Goal: Information Seeking & Learning: Learn about a topic

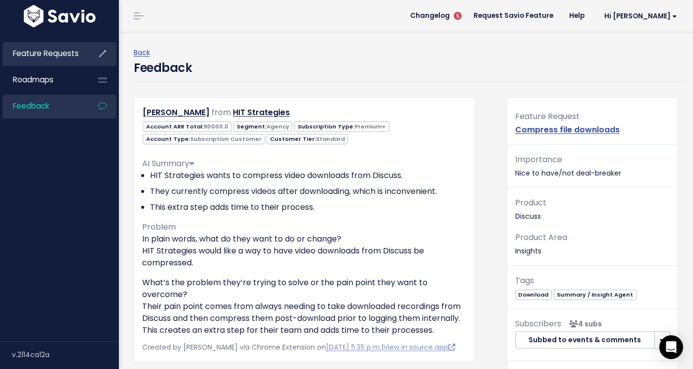
click at [56, 62] on link "Feature Requests" at bounding box center [42, 53] width 80 height 23
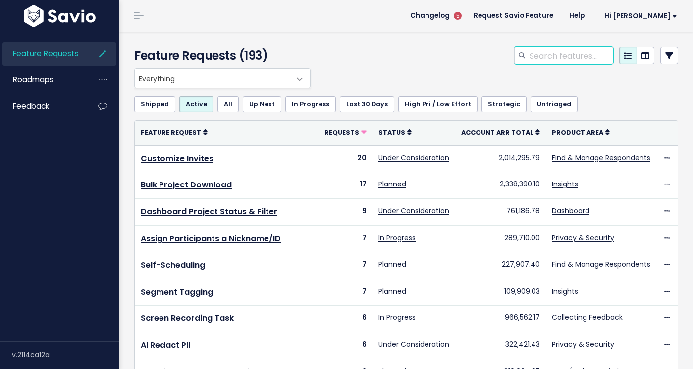
click at [538, 53] on input "search" at bounding box center [571, 56] width 85 height 18
type input "text block"
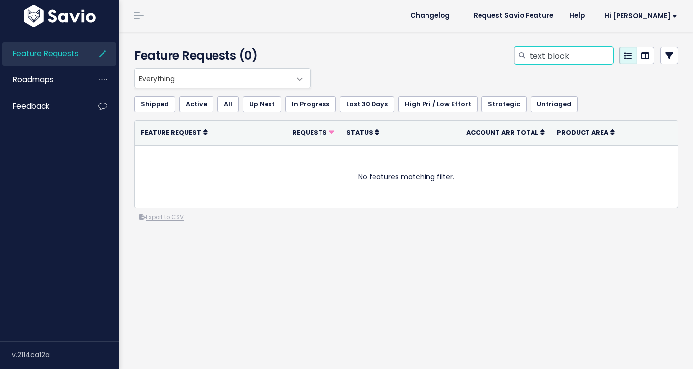
click at [586, 53] on input "text block" at bounding box center [571, 56] width 85 height 18
type input "phone bridge"
click at [587, 55] on input "phone bridge" at bounding box center [571, 56] width 85 height 18
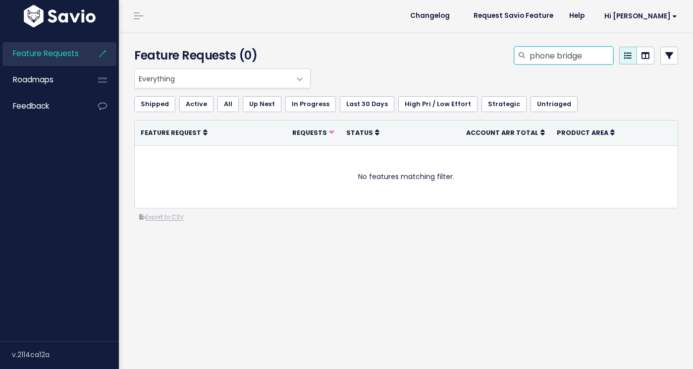
click at [587, 55] on input "phone bridge" at bounding box center [571, 56] width 85 height 18
click at [610, 89] on div "Shipped Active All Up Next In Progress Last 30 Days High Pri / Low Effort Strat…" at bounding box center [406, 104] width 544 height 32
click at [669, 58] on icon at bounding box center [669, 56] width 8 height 8
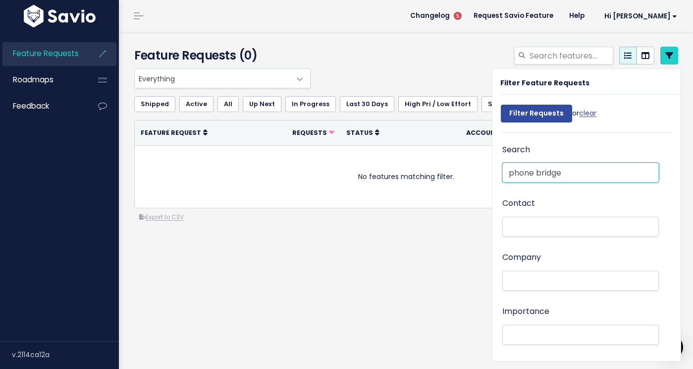
click at [582, 176] on input "phone bridge" at bounding box center [580, 172] width 157 height 20
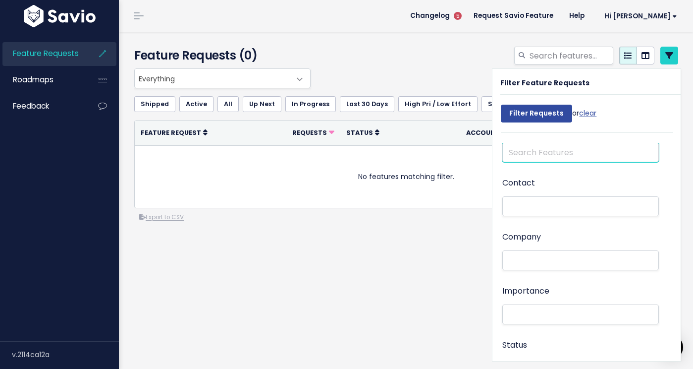
scroll to position [31, 0]
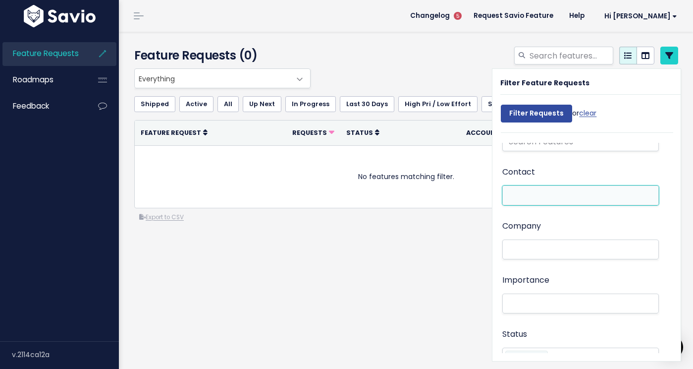
click at [554, 195] on li at bounding box center [578, 195] width 146 height 10
click at [559, 167] on div "Contact" at bounding box center [580, 186] width 157 height 42
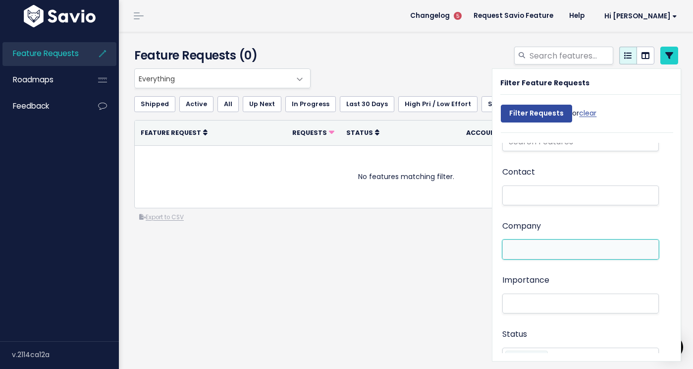
click at [543, 249] on li at bounding box center [578, 249] width 146 height 10
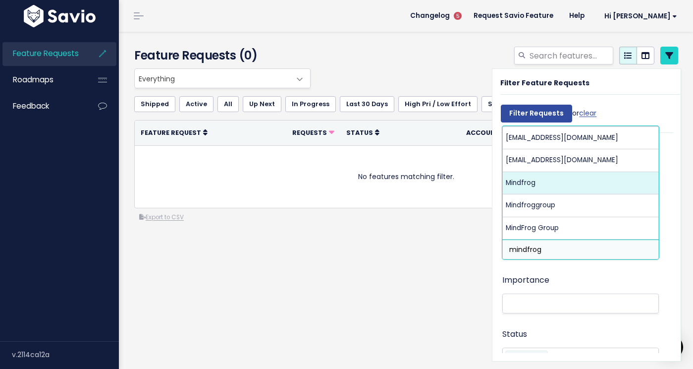
type input "mindfrog"
select select "16179593"
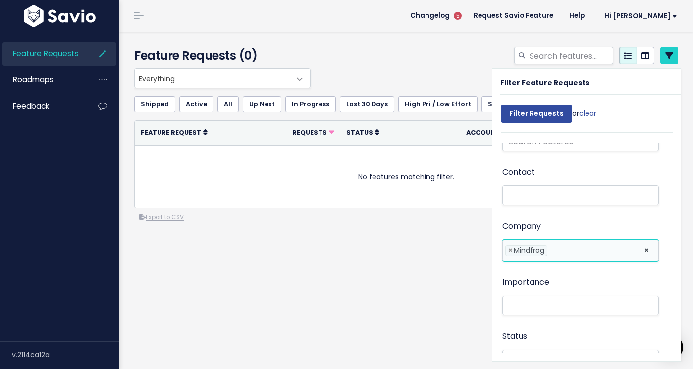
click at [562, 255] on li at bounding box center [593, 250] width 87 height 10
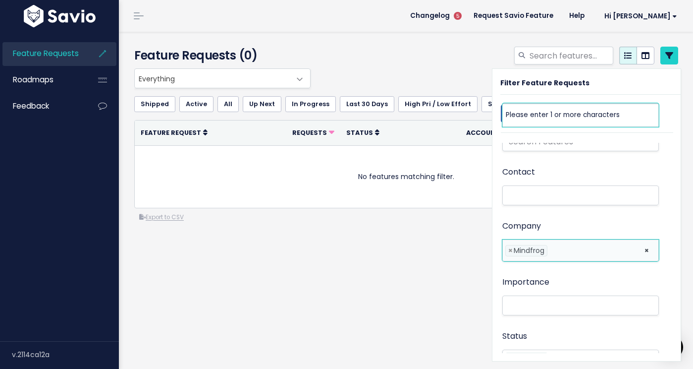
click at [562, 255] on li at bounding box center [593, 250] width 87 height 10
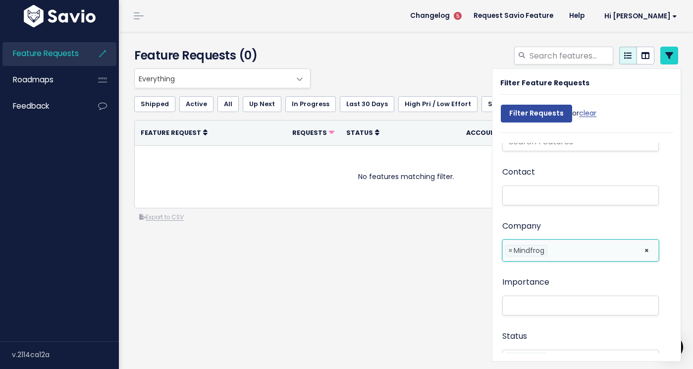
click at [563, 248] on li at bounding box center [593, 250] width 87 height 10
click at [423, 246] on div "Everything Any Product: Any Product Area Any Product: No Product Area No Produc…" at bounding box center [406, 184] width 559 height 233
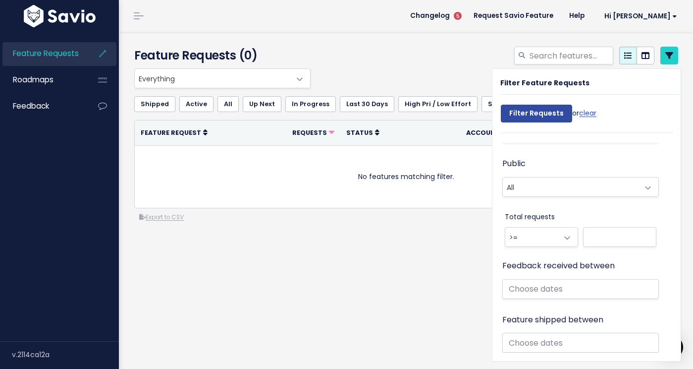
scroll to position [910, 0]
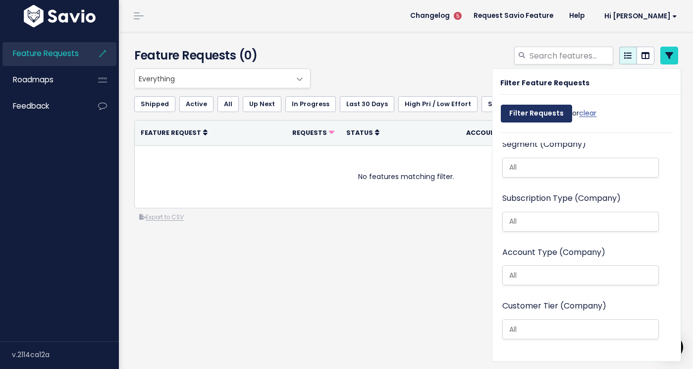
click at [527, 111] on input "Filter Requests" at bounding box center [536, 114] width 71 height 18
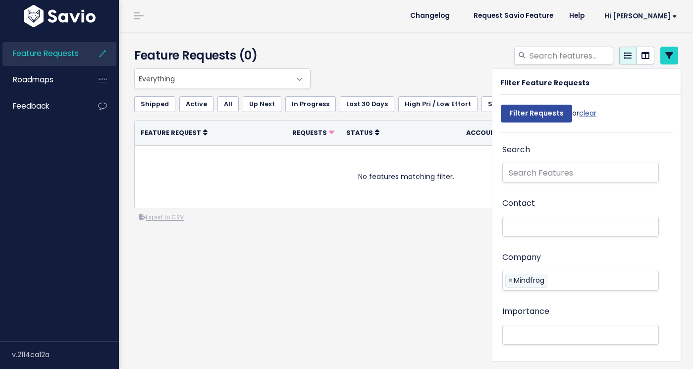
select select
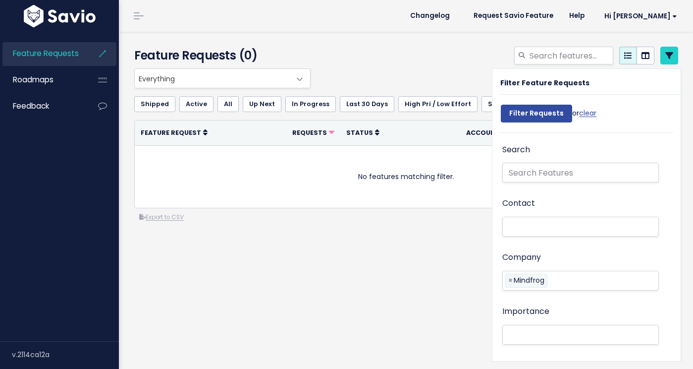
select select
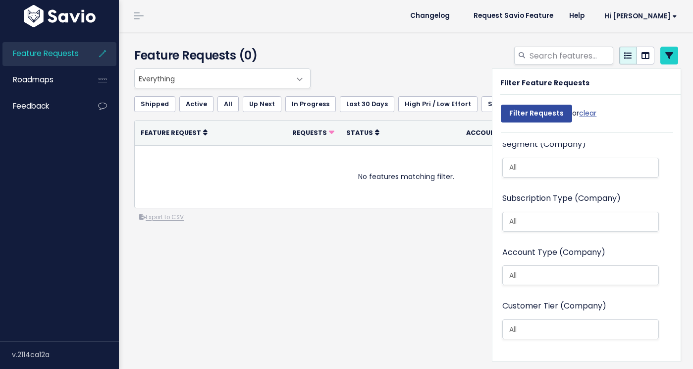
click at [445, 38] on div "Feature Requests (0)" at bounding box center [404, 50] width 571 height 37
click at [441, 42] on div "Feature Requests (0)" at bounding box center [404, 50] width 571 height 37
click at [670, 58] on icon at bounding box center [669, 56] width 8 height 8
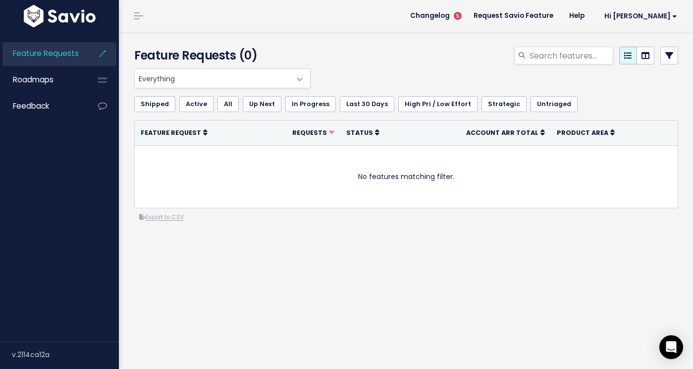
click at [281, 77] on span "Everything" at bounding box center [213, 78] width 156 height 19
click at [357, 87] on div "Everything Any Product: Any Product Area Any Product: No Product Area No Produc…" at bounding box center [404, 78] width 544 height 20
click at [357, 86] on div "Everything Any Product: Any Product Area Any Product: No Product Area No Produc…" at bounding box center [404, 78] width 544 height 20
click at [569, 56] on input "search" at bounding box center [571, 56] width 85 height 18
type input "mindfrog"
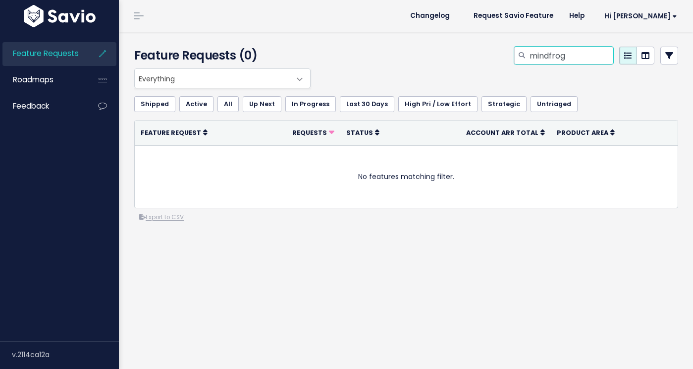
click at [540, 56] on input "mindfrog" at bounding box center [571, 56] width 85 height 18
click at [454, 63] on div at bounding box center [499, 58] width 373 height 22
click at [663, 56] on link at bounding box center [669, 56] width 18 height 18
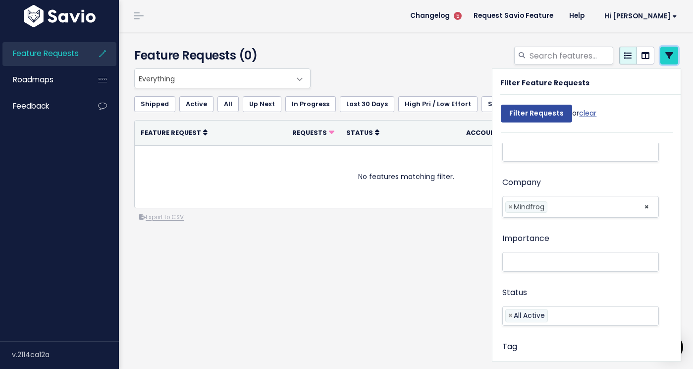
scroll to position [76, 0]
select select
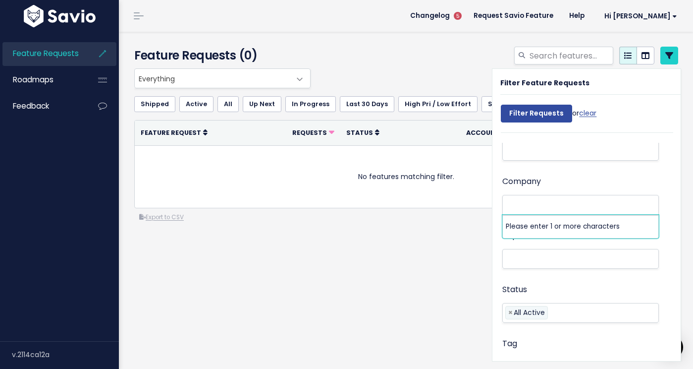
click at [569, 183] on div "Company Mindfrog" at bounding box center [580, 195] width 157 height 42
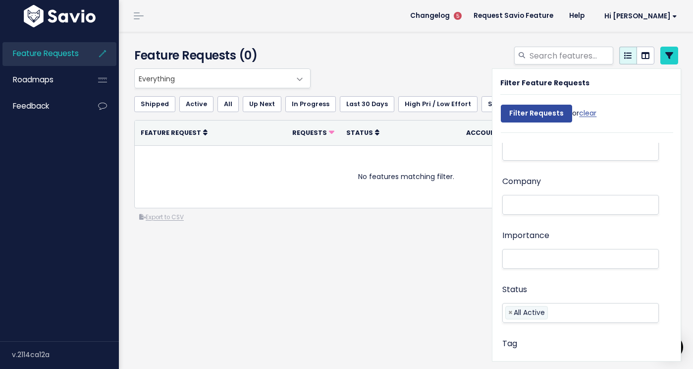
scroll to position [30, 0]
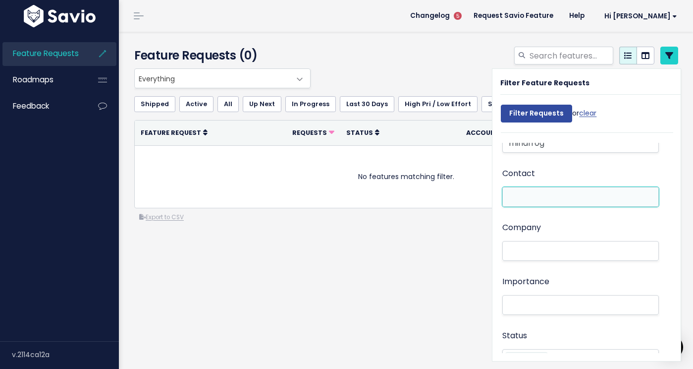
click at [545, 194] on li at bounding box center [578, 197] width 146 height 10
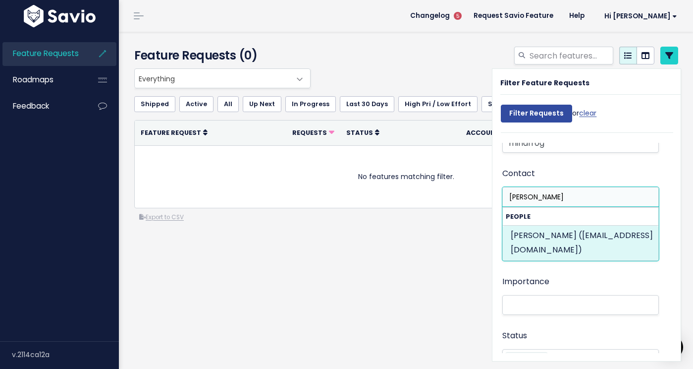
type input "elizabeth carg"
select select "87902617"
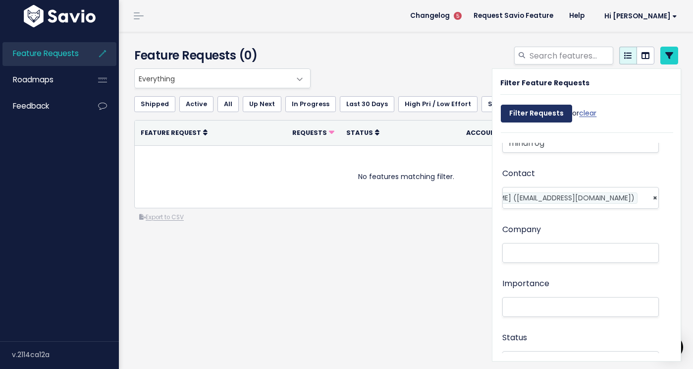
click at [538, 118] on input "Filter Requests" at bounding box center [536, 114] width 71 height 18
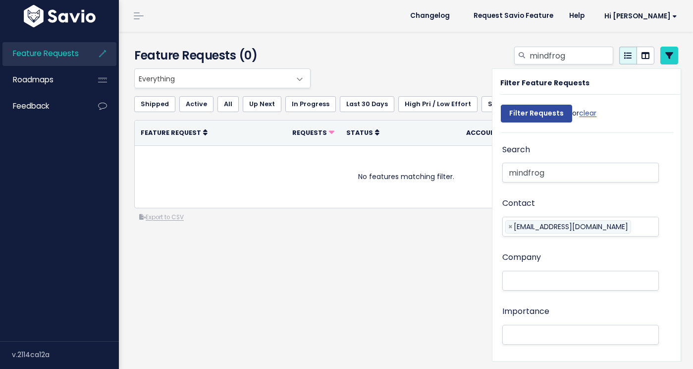
select select
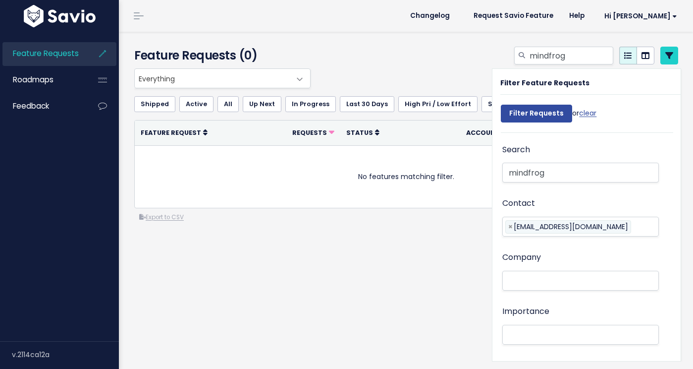
select select
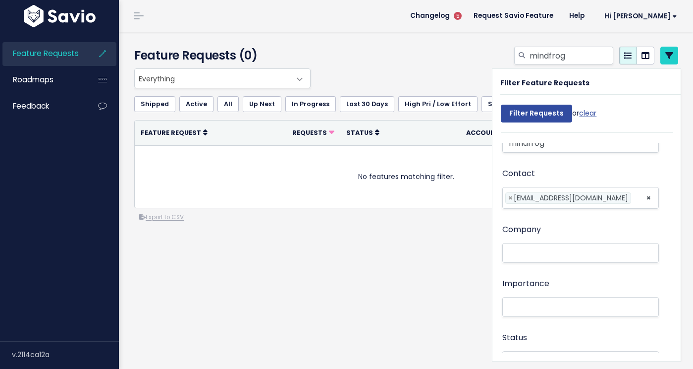
click at [440, 250] on div "Everything Any Product: Any Product Area Any Product: No Product Area No Produc…" at bounding box center [406, 184] width 559 height 233
click at [670, 60] on link at bounding box center [669, 56] width 18 height 18
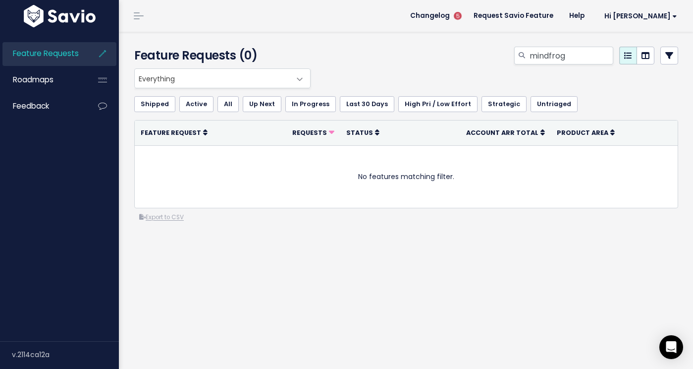
click at [378, 59] on div "mindfrog" at bounding box center [499, 58] width 373 height 22
click at [537, 61] on input "mindfrog" at bounding box center [571, 56] width 85 height 18
type input "speaker identification"
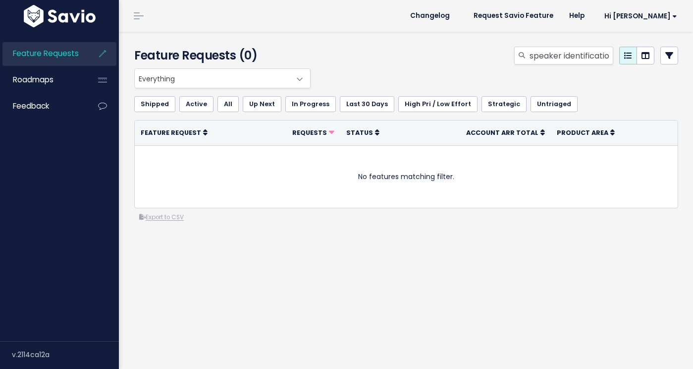
select select
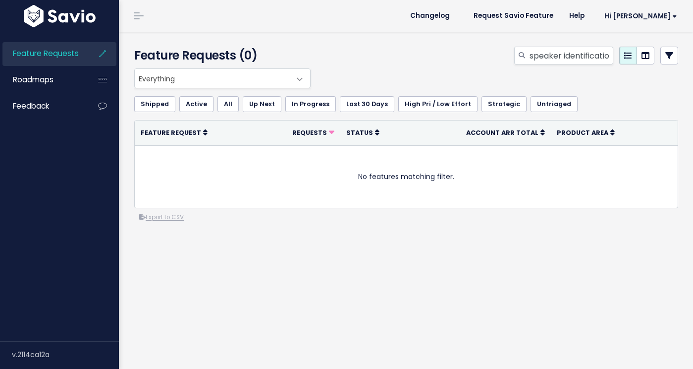
select select
click at [669, 61] on link at bounding box center [669, 56] width 18 height 18
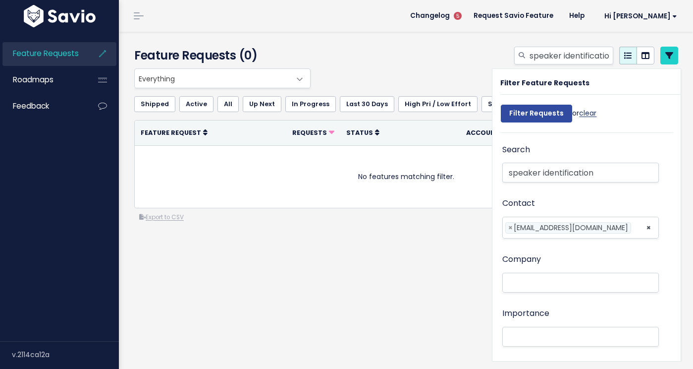
click at [595, 111] on link "clear" at bounding box center [587, 113] width 17 height 10
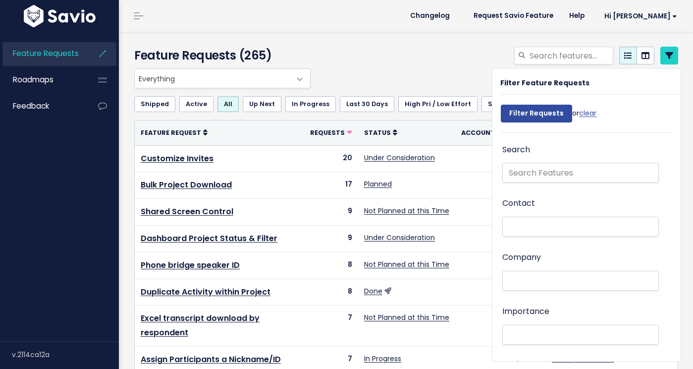
select select
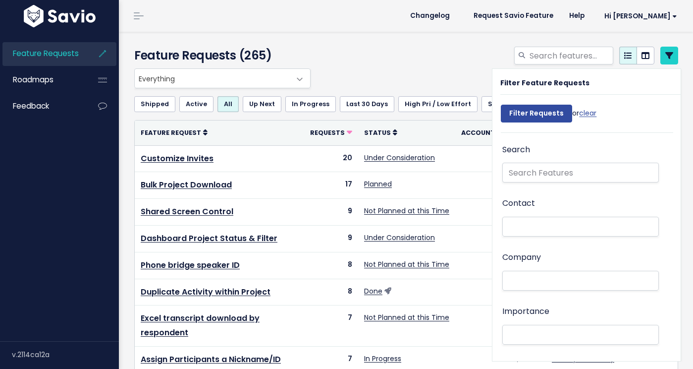
select select
click at [438, 74] on div "Everything Any Product: Any Product Area Any Product: No Product Area No Produc…" at bounding box center [404, 78] width 544 height 20
click at [471, 59] on div at bounding box center [499, 58] width 373 height 22
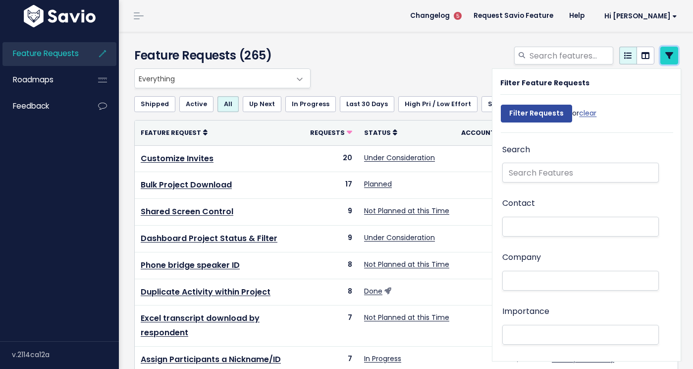
click at [675, 56] on link at bounding box center [669, 56] width 18 height 18
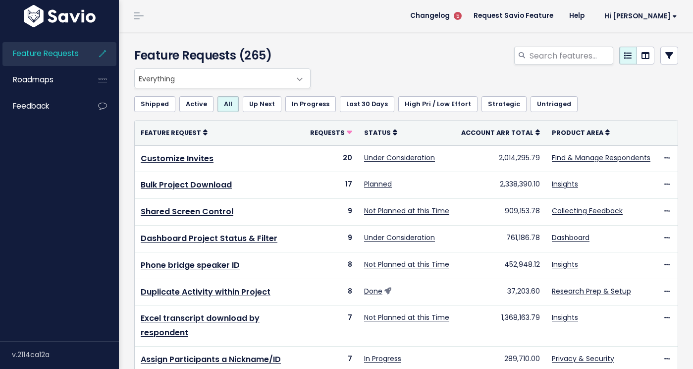
click at [583, 65] on div at bounding box center [499, 58] width 373 height 22
click at [581, 56] on input "search" at bounding box center [571, 56] width 85 height 18
type input "transcript"
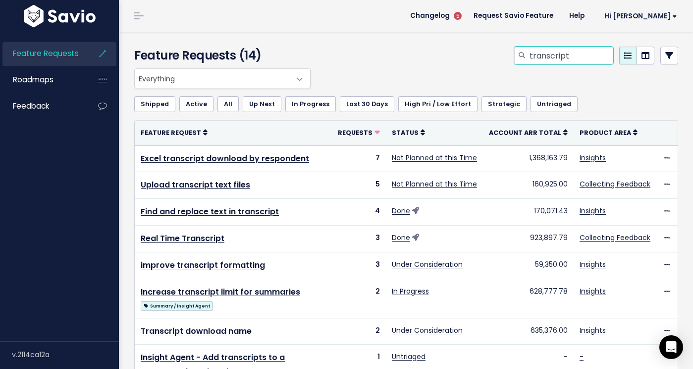
click at [574, 55] on input "transcript" at bounding box center [571, 56] width 85 height 18
type input "transcript phone"
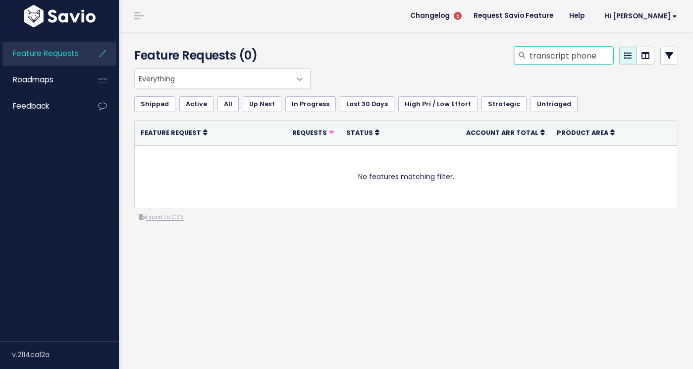
click at [572, 55] on input "transcript phone" at bounding box center [571, 56] width 85 height 18
type input "transcript"
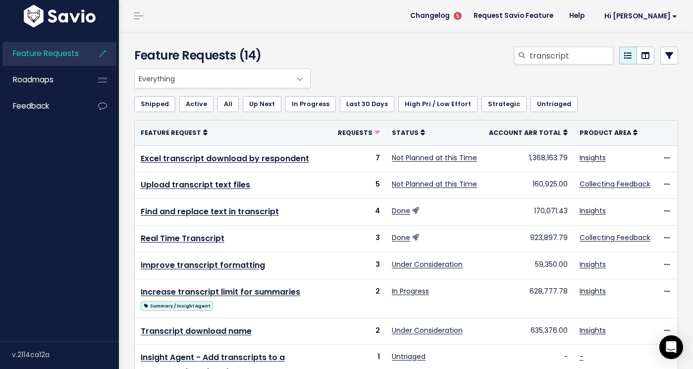
click at [420, 79] on div "Everything Any Product: Any Product Area Any Product: No Product Area No Produc…" at bounding box center [404, 78] width 544 height 20
click at [561, 15] on link "Request Savio Feature" at bounding box center [514, 15] width 96 height 15
